Goal: Find specific page/section: Find specific page/section

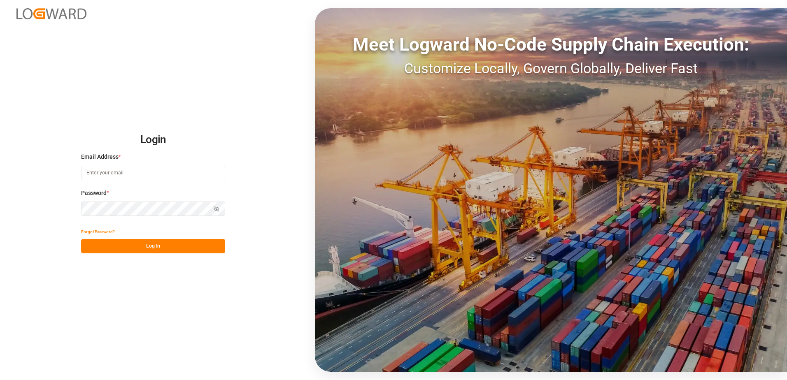
type input "[PERSON_NAME][EMAIL_ADDRESS][DOMAIN_NAME]"
click at [164, 243] on button "Log In" at bounding box center [153, 246] width 144 height 14
type input "[PERSON_NAME][EMAIL_ADDRESS][DOMAIN_NAME]"
click at [169, 248] on button "Log In" at bounding box center [153, 246] width 144 height 14
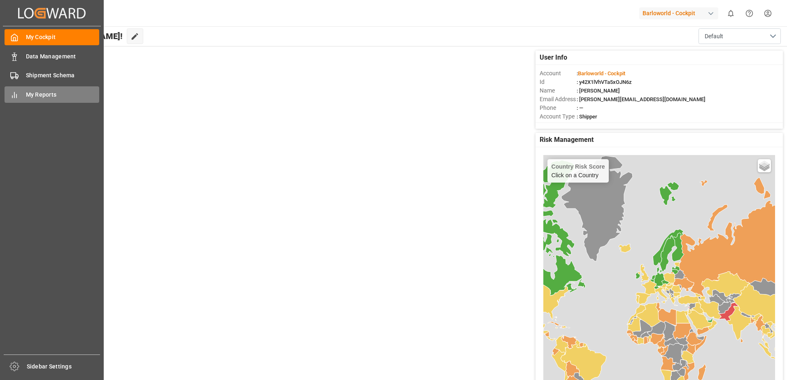
click at [30, 94] on span "My Reports" at bounding box center [63, 95] width 74 height 9
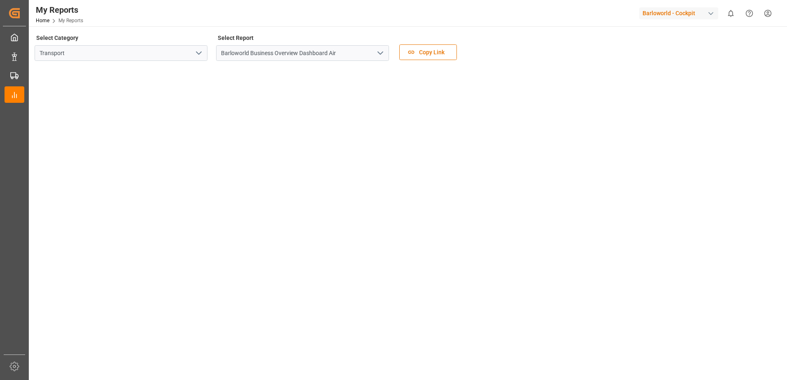
click at [381, 55] on icon "open menu" at bounding box center [381, 53] width 10 height 10
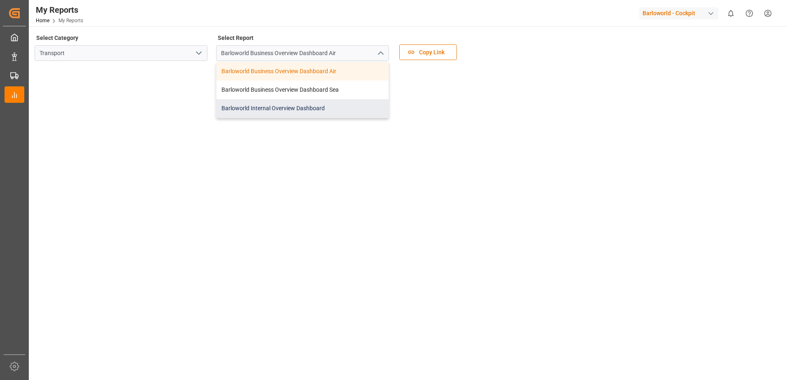
click at [300, 107] on div "Barloworld Internal Overview Dashboard" at bounding box center [303, 108] width 172 height 19
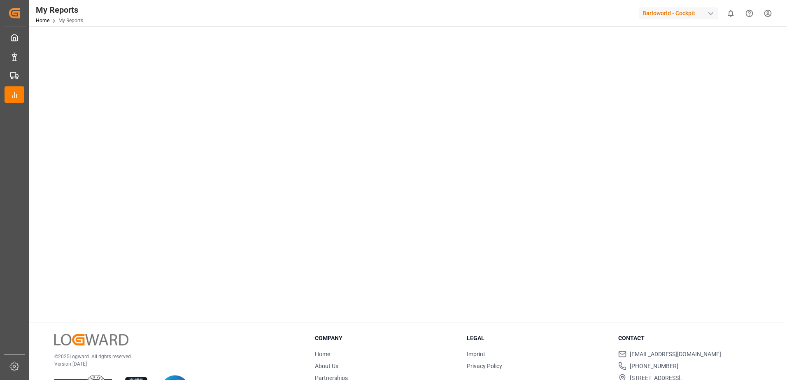
scroll to position [117, 0]
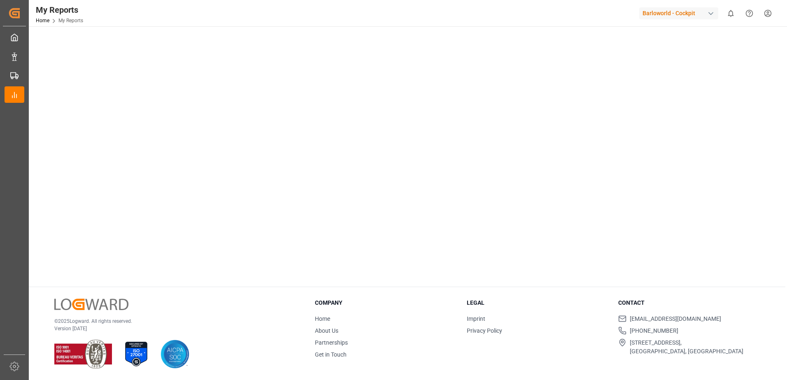
drag, startPoint x: 657, startPoint y: 203, endPoint x: 666, endPoint y: 264, distance: 61.6
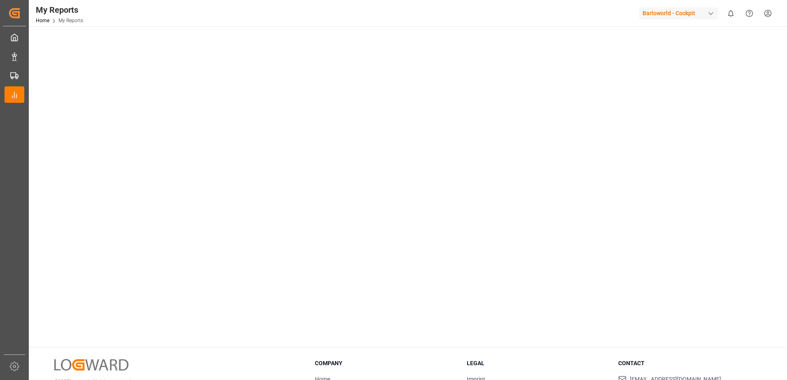
scroll to position [0, 0]
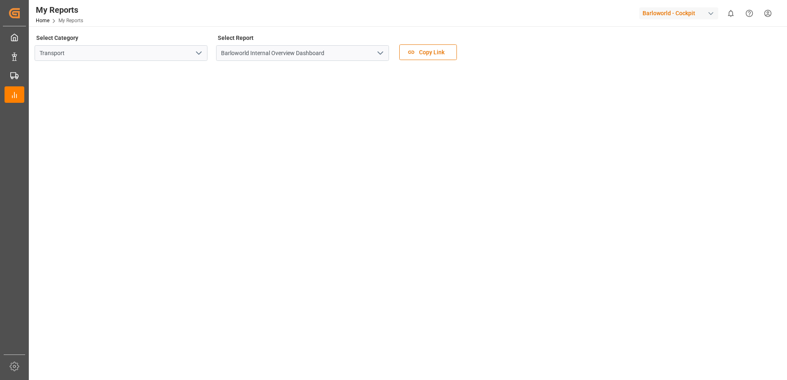
drag, startPoint x: 671, startPoint y: 150, endPoint x: 668, endPoint y: 52, distance: 97.6
click at [380, 57] on button "open menu" at bounding box center [380, 53] width 12 height 13
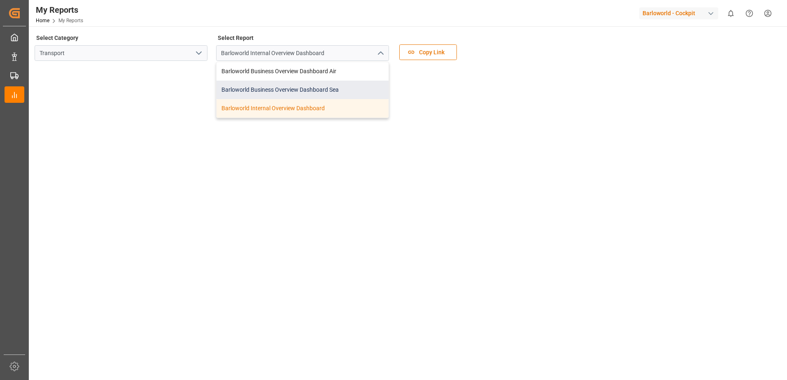
click at [278, 89] on div "Barloworld Business Overview Dashboard Sea" at bounding box center [303, 90] width 172 height 19
